Goal: Information Seeking & Learning: Learn about a topic

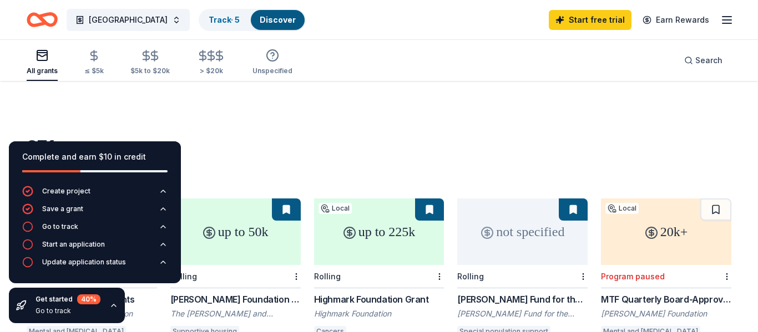
scroll to position [668, 0]
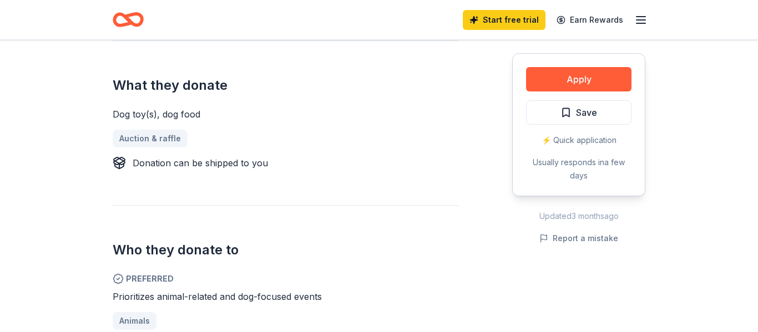
scroll to position [435, 0]
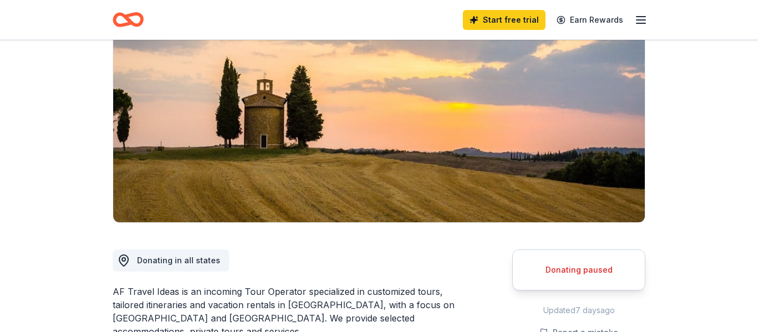
scroll to position [85, 0]
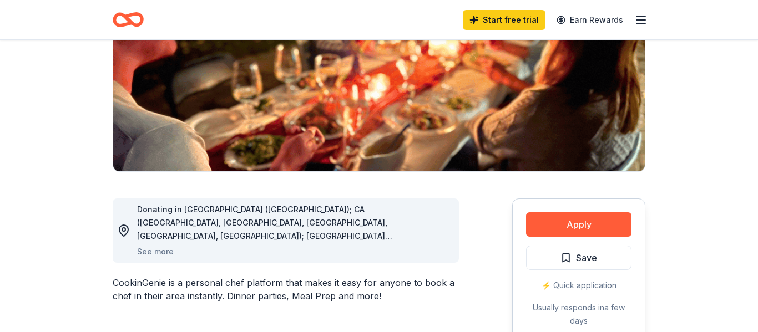
scroll to position [170, 0]
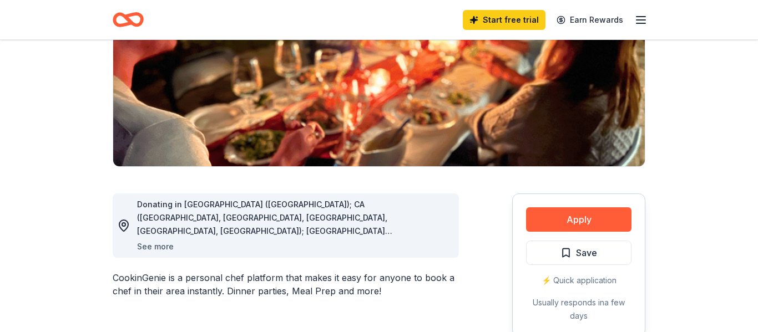
click at [152, 242] on button "See more" at bounding box center [155, 246] width 37 height 13
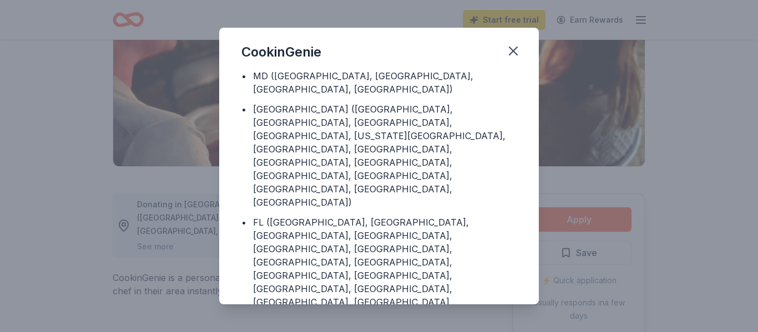
scroll to position [180, 0]
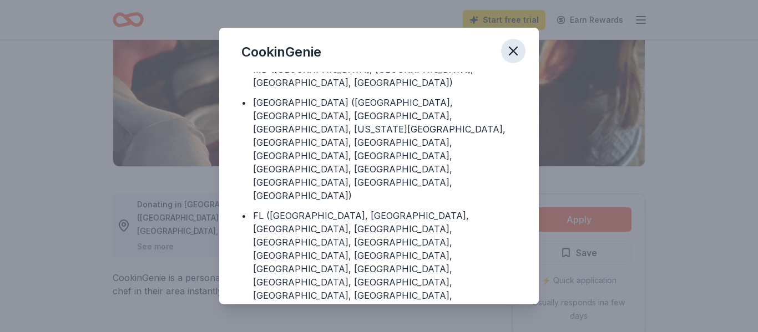
click at [515, 49] on icon "button" at bounding box center [513, 51] width 16 height 16
